Goal: Navigation & Orientation: Find specific page/section

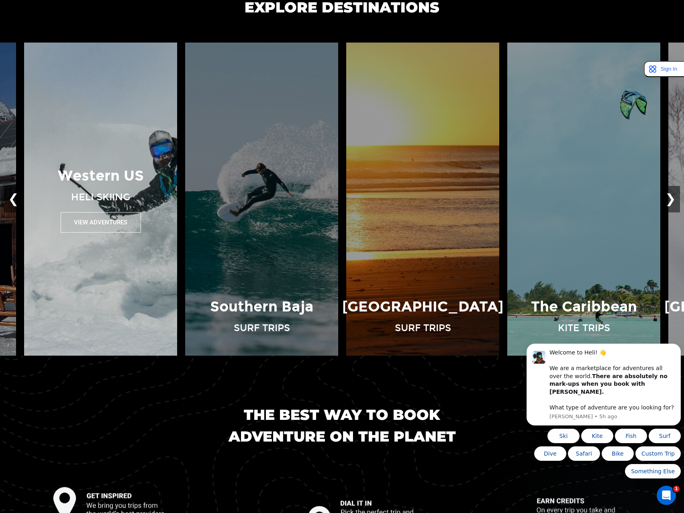
scroll to position [722, 0]
click at [107, 226] on button "View Adventures" at bounding box center [101, 222] width 80 height 20
click at [101, 225] on button "View Adventures" at bounding box center [101, 222] width 80 height 20
click at [92, 176] on p "Western US" at bounding box center [101, 175] width 86 height 20
click at [94, 225] on button "View Adventures" at bounding box center [101, 222] width 80 height 20
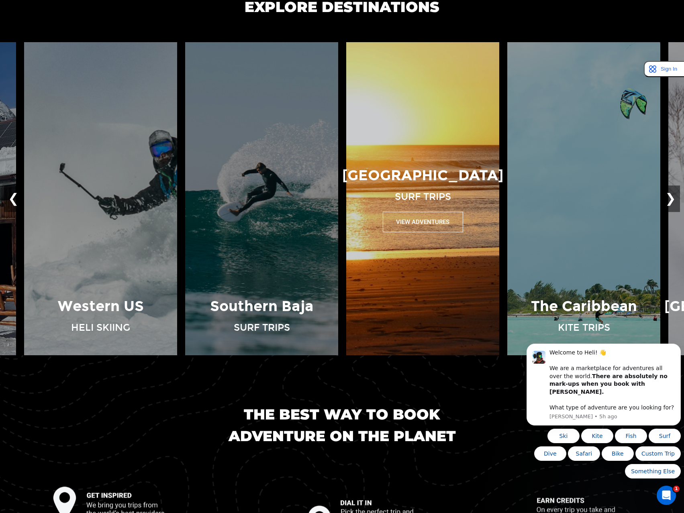
click at [412, 218] on button "View Adventures" at bounding box center [423, 222] width 80 height 20
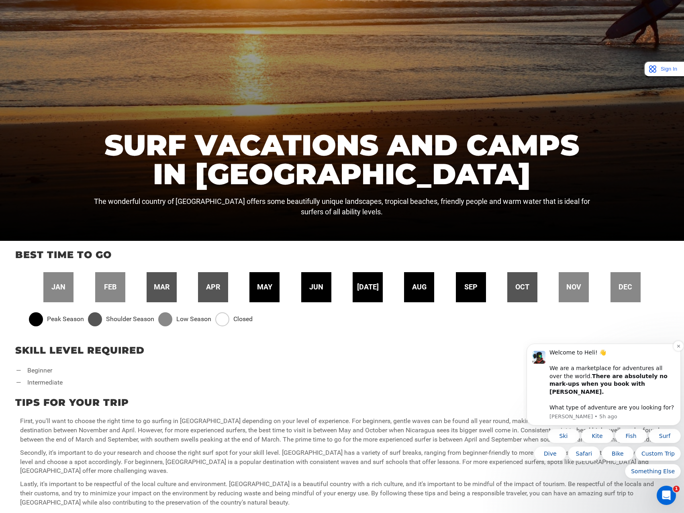
scroll to position [200, 0]
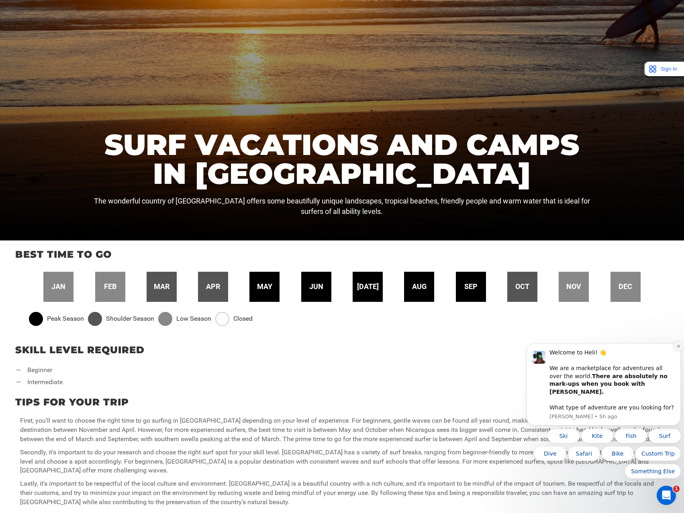
click at [678, 351] on button "Dismiss notification" at bounding box center [678, 346] width 10 height 10
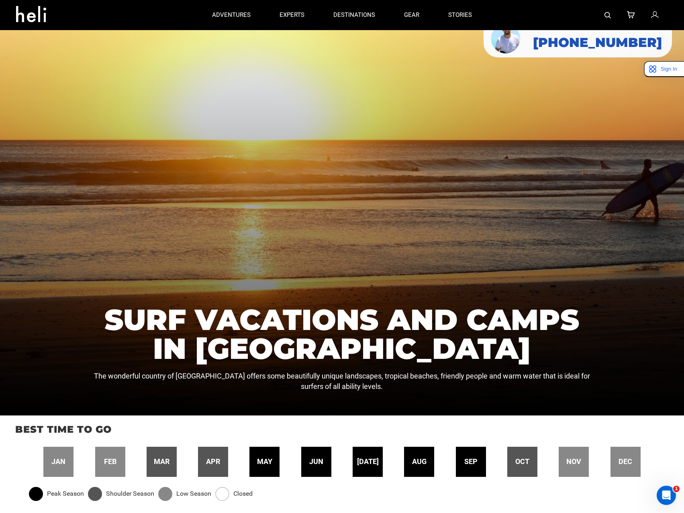
scroll to position [0, 0]
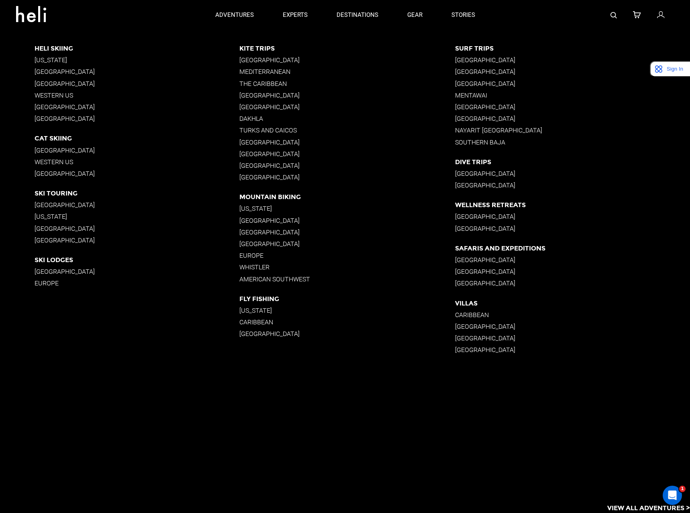
click at [73, 108] on p "[GEOGRAPHIC_DATA]" at bounding box center [137, 107] width 205 height 8
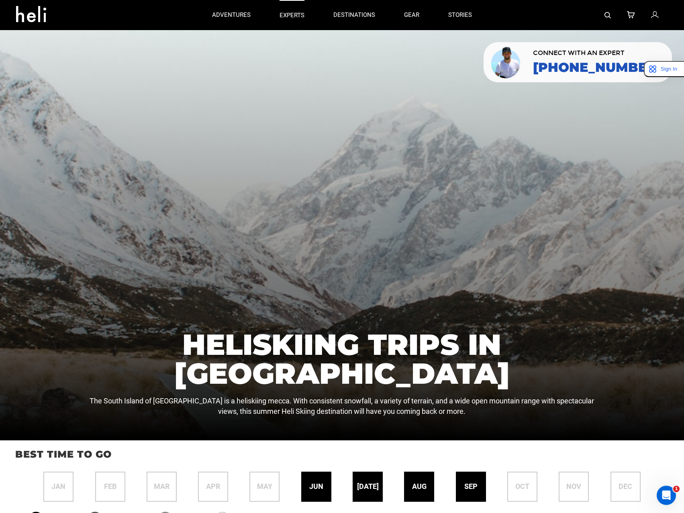
click at [291, 11] on p "experts" at bounding box center [291, 15] width 25 height 8
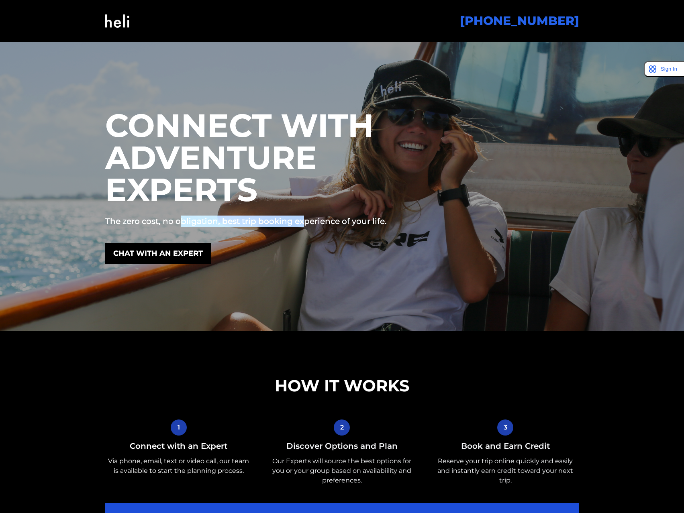
drag, startPoint x: 179, startPoint y: 217, endPoint x: 311, endPoint y: 219, distance: 131.7
click at [311, 219] on p "The zero cost, no obligation, best trip booking experience of your life." at bounding box center [280, 221] width 351 height 11
click at [343, 224] on p "The zero cost, no obligation, best trip booking experience of your life." at bounding box center [280, 221] width 351 height 11
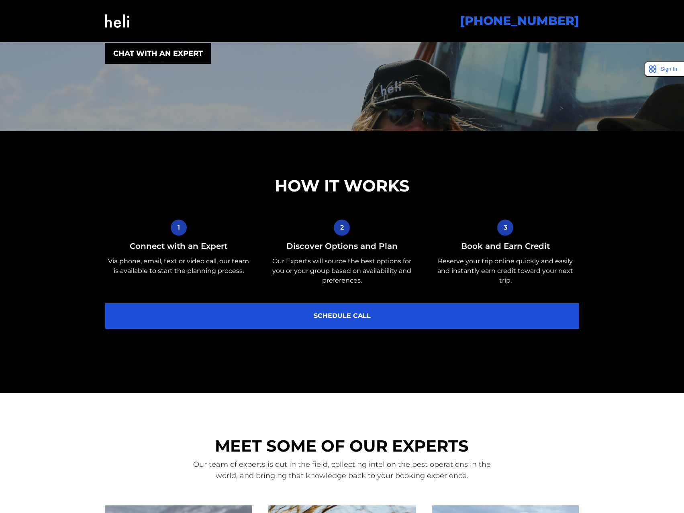
scroll to position [200, 0]
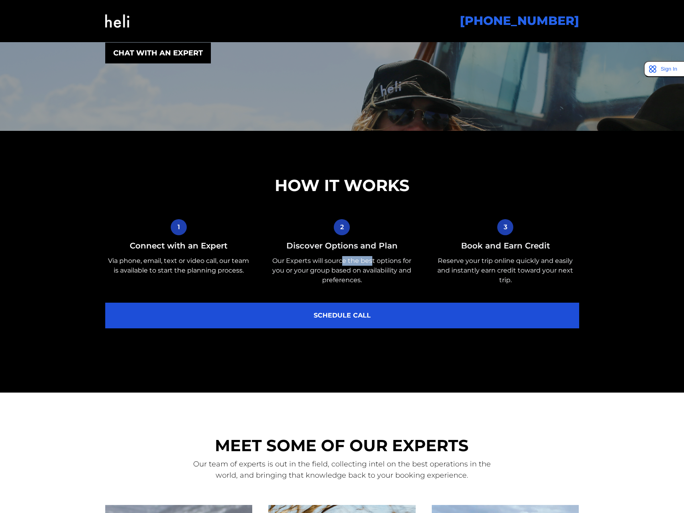
drag, startPoint x: 342, startPoint y: 257, endPoint x: 372, endPoint y: 261, distance: 29.9
click at [372, 261] on p "Our Experts will source the best options for you or your group based on availab…" at bounding box center [341, 270] width 147 height 29
drag, startPoint x: 339, startPoint y: 269, endPoint x: 344, endPoint y: 278, distance: 9.9
click at [395, 271] on p "Our Experts will source the best options for you or your group based on availab…" at bounding box center [341, 270] width 147 height 29
drag, startPoint x: 336, startPoint y: 282, endPoint x: 373, endPoint y: 283, distance: 36.5
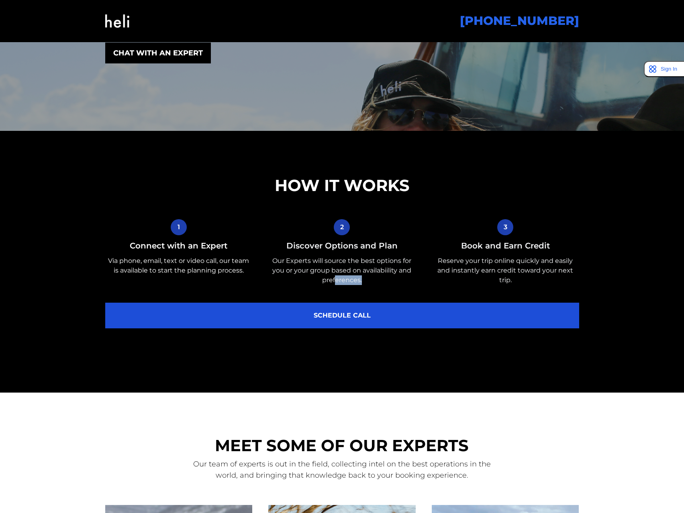
click at [373, 283] on p "Our Experts will source the best options for you or your group based on availab…" at bounding box center [341, 270] width 147 height 29
drag, startPoint x: 497, startPoint y: 263, endPoint x: 509, endPoint y: 263, distance: 12.4
click at [509, 263] on p "Reserve your trip online quickly and easily and instantly earn credit toward yo…" at bounding box center [504, 270] width 147 height 29
drag, startPoint x: 511, startPoint y: 271, endPoint x: 544, endPoint y: 271, distance: 33.3
click at [544, 271] on p "Reserve your trip online quickly and easily and instantly earn credit toward yo…" at bounding box center [504, 270] width 147 height 29
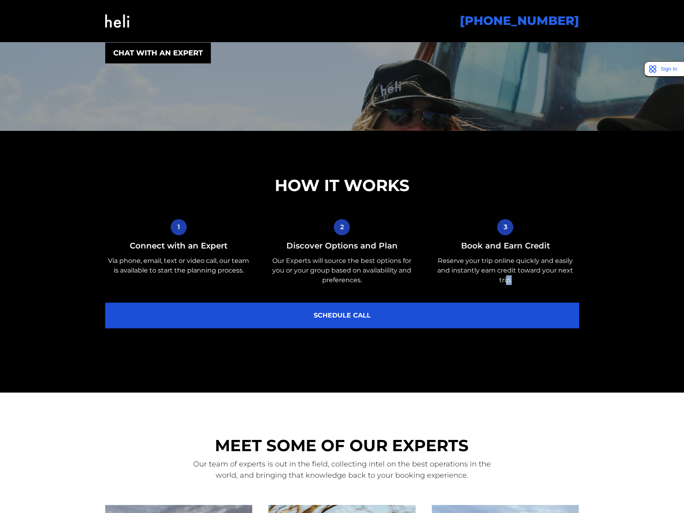
drag, startPoint x: 510, startPoint y: 282, endPoint x: 518, endPoint y: 281, distance: 7.7
click at [521, 281] on p "Reserve your trip online quickly and easily and instantly earn credit toward yo…" at bounding box center [504, 270] width 147 height 29
click at [486, 272] on p "Reserve your trip online quickly and easily and instantly earn credit toward yo…" at bounding box center [504, 270] width 147 height 29
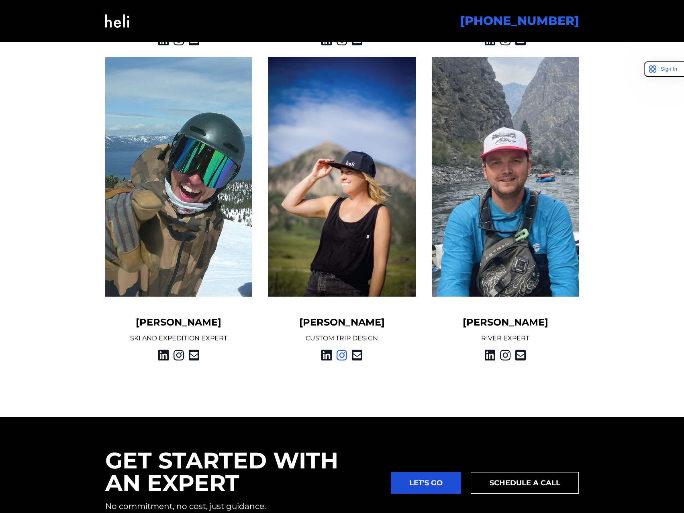
scroll to position [963, 0]
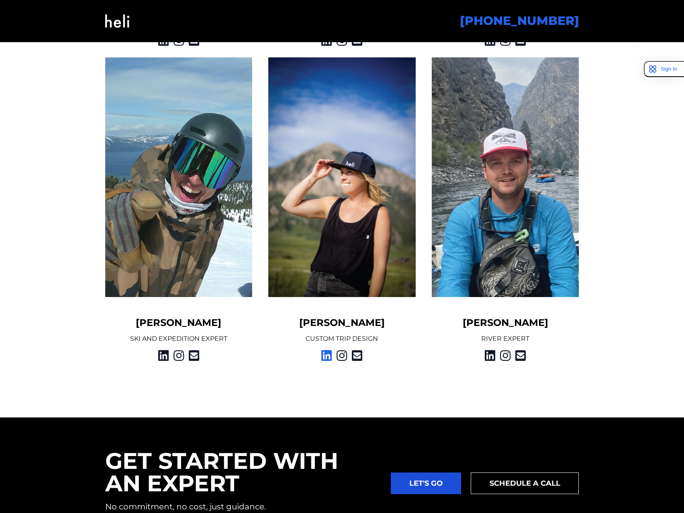
click at [326, 359] on icon at bounding box center [326, 355] width 10 height 14
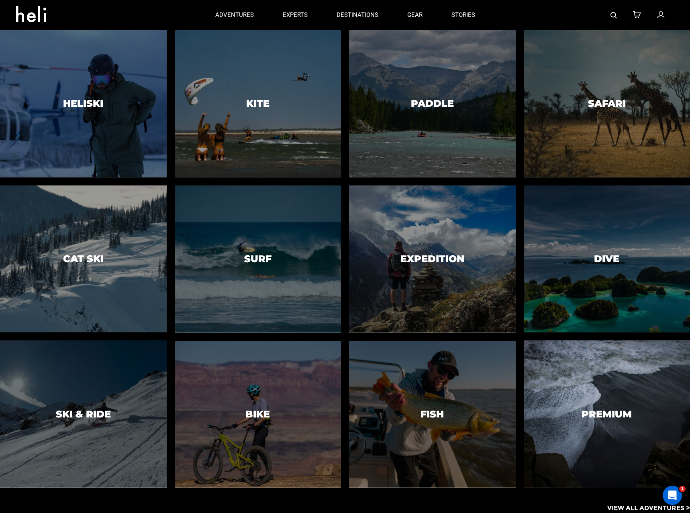
click at [594, 419] on h3 "Premium" at bounding box center [606, 414] width 50 height 10
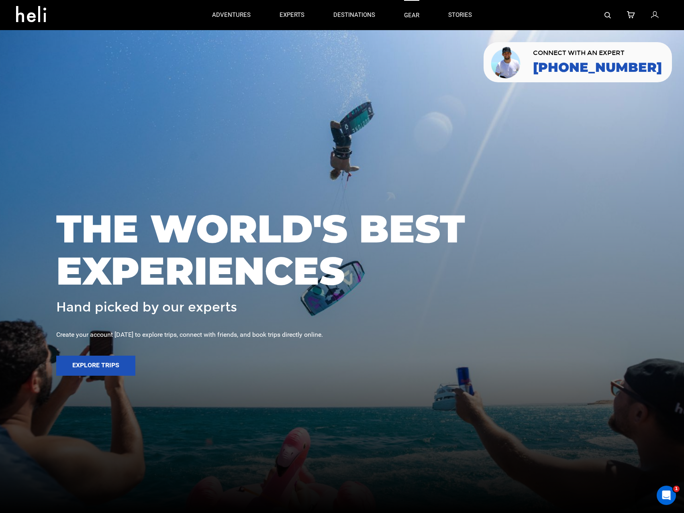
click at [411, 16] on link "gear" at bounding box center [411, 15] width 15 height 30
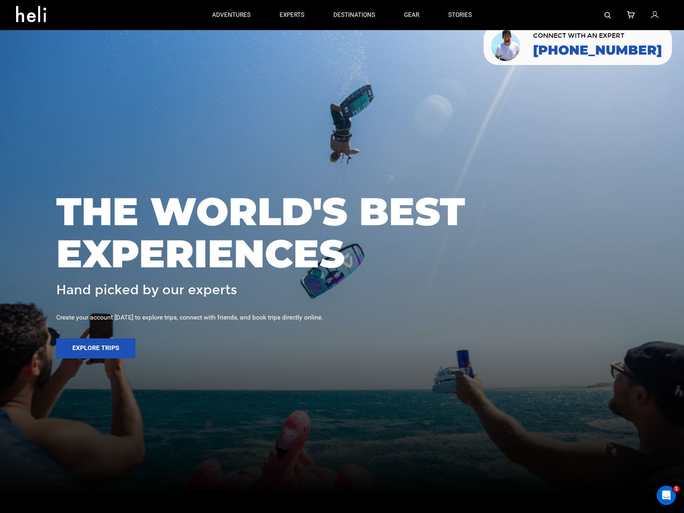
scroll to position [18, 0]
